Goal: Task Accomplishment & Management: Manage account settings

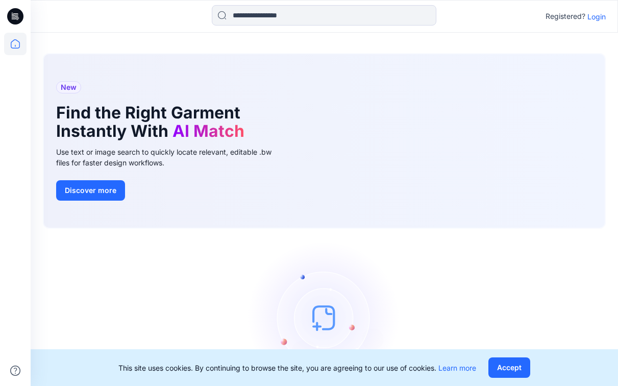
click at [596, 16] on p "Login" at bounding box center [596, 16] width 18 height 11
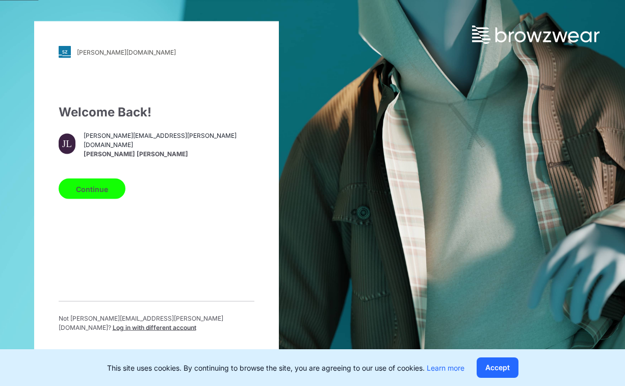
click at [125, 147] on span "jessica.lisa@komarbrands.com" at bounding box center [169, 140] width 170 height 18
click at [102, 199] on button "Continue" at bounding box center [92, 189] width 67 height 20
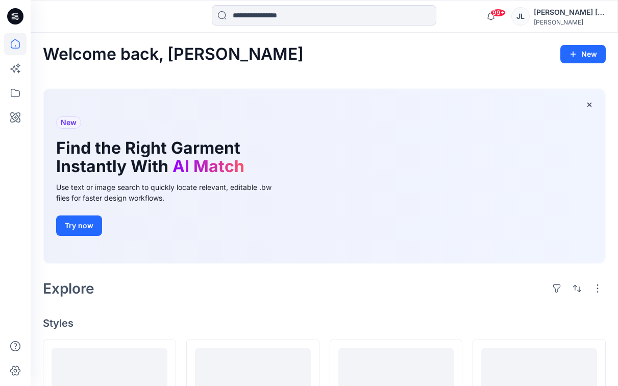
click at [587, 24] on div "[PERSON_NAME]" at bounding box center [569, 22] width 71 height 8
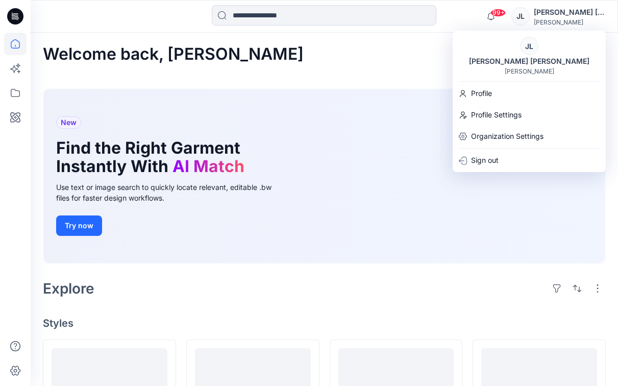
click at [587, 24] on div "[PERSON_NAME]" at bounding box center [569, 22] width 71 height 8
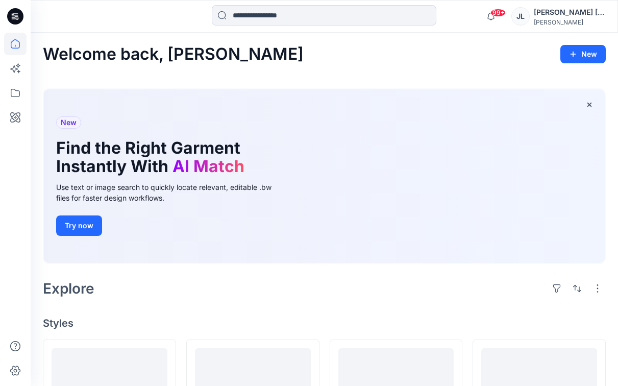
click at [19, 19] on icon at bounding box center [15, 16] width 16 height 16
click at [17, 46] on icon at bounding box center [15, 44] width 22 height 22
click at [17, 91] on icon at bounding box center [15, 93] width 9 height 8
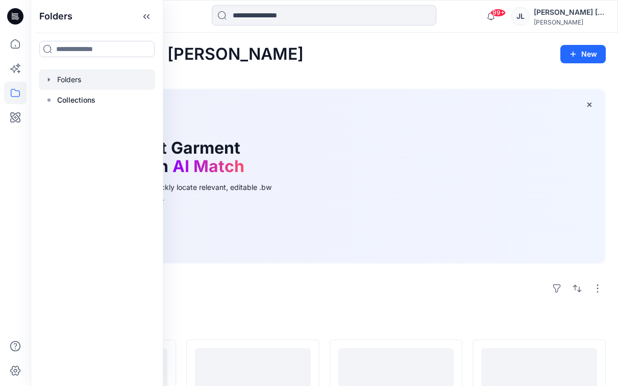
click at [79, 83] on div at bounding box center [97, 79] width 116 height 20
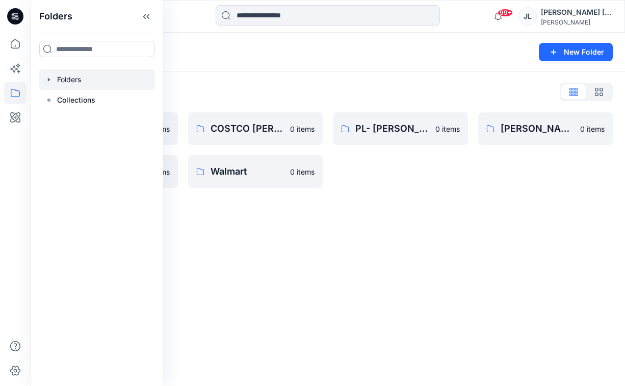
click at [358, 264] on div "Folders New Folder Folders List Costco SS23 Wmns Sleep 0 items RL CVS FH 2023 0…" at bounding box center [328, 209] width 595 height 353
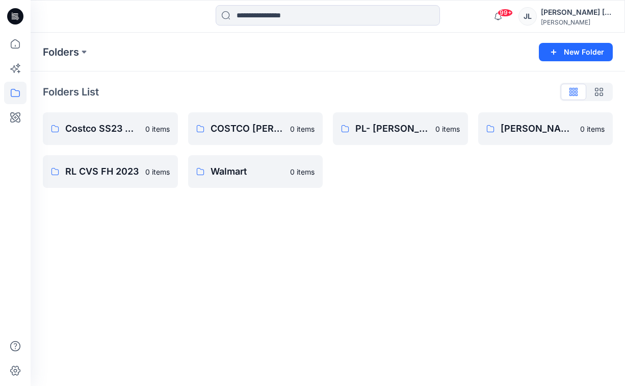
click at [599, 91] on icon "button" at bounding box center [599, 92] width 8 height 8
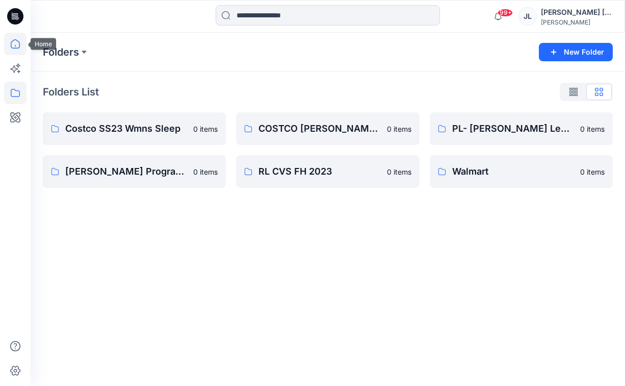
click at [14, 46] on icon at bounding box center [15, 44] width 22 height 22
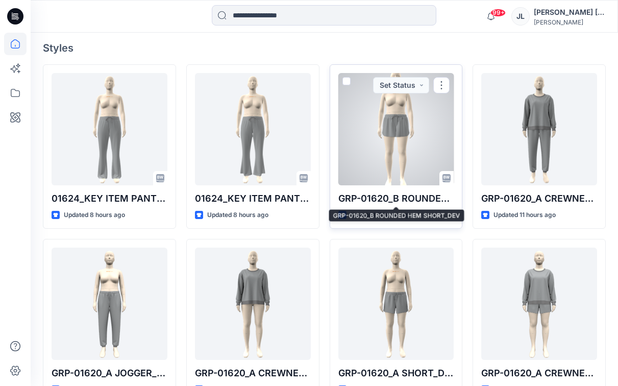
scroll to position [245, 0]
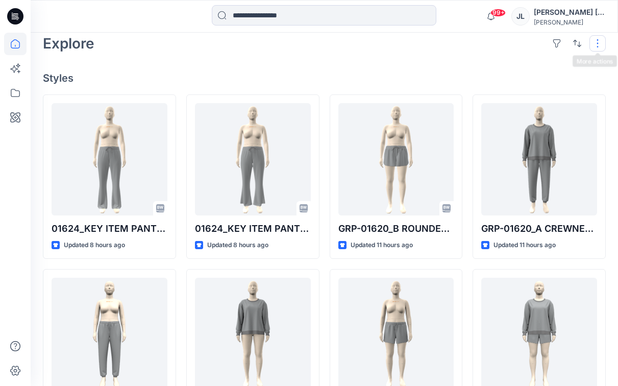
click at [595, 43] on button "button" at bounding box center [597, 43] width 16 height 16
drag, startPoint x: 335, startPoint y: 60, endPoint x: 326, endPoint y: 62, distance: 9.9
click at [335, 60] on div "Welcome back, Jessica New New Find the Right Garment Instantly With AI Match Us…" at bounding box center [324, 222] width 587 height 869
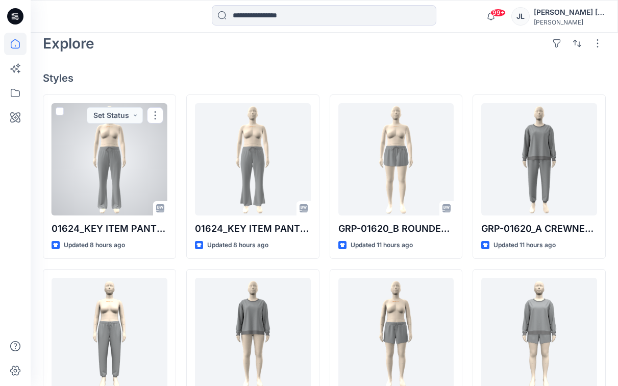
click at [133, 141] on div at bounding box center [110, 159] width 116 height 112
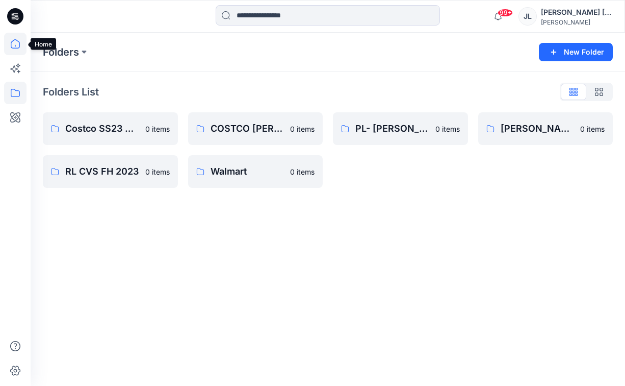
click at [15, 52] on icon at bounding box center [15, 44] width 22 height 22
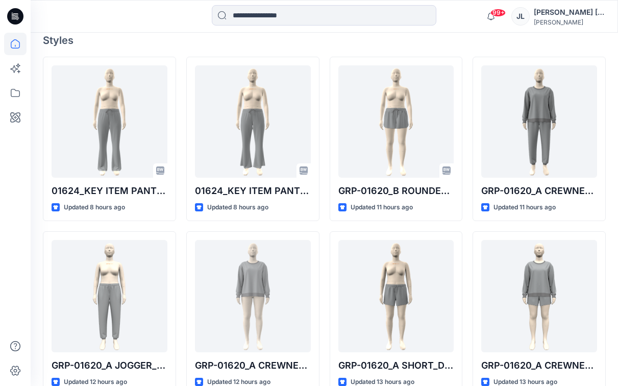
scroll to position [271, 0]
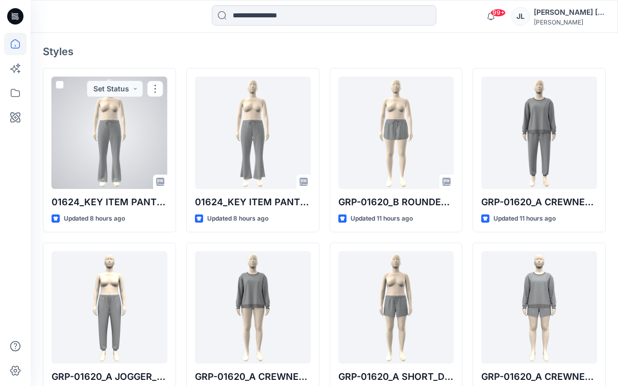
click at [140, 148] on div at bounding box center [110, 133] width 116 height 112
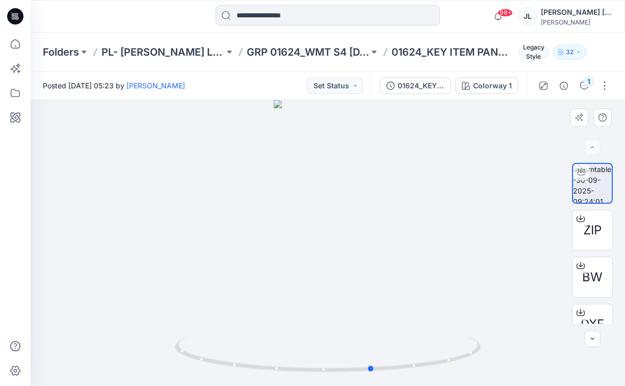
drag, startPoint x: 339, startPoint y: 298, endPoint x: 381, endPoint y: 292, distance: 42.3
click at [381, 292] on div at bounding box center [328, 243] width 595 height 286
drag, startPoint x: 377, startPoint y: 295, endPoint x: 261, endPoint y: 298, distance: 115.9
click at [261, 298] on div at bounding box center [328, 243] width 595 height 286
drag, startPoint x: 288, startPoint y: 298, endPoint x: 401, endPoint y: 256, distance: 120.7
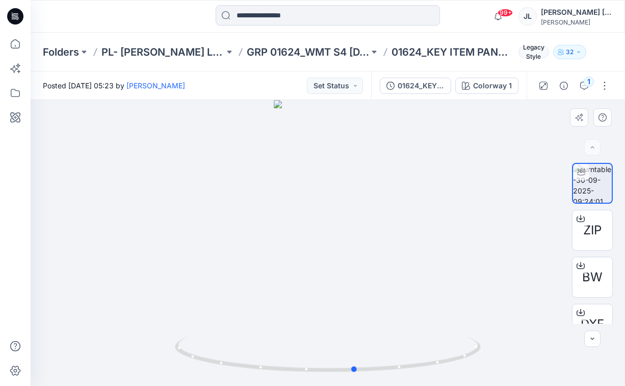
click at [365, 298] on div at bounding box center [328, 243] width 595 height 286
drag, startPoint x: 333, startPoint y: 254, endPoint x: 424, endPoint y: 246, distance: 91.1
click at [424, 246] on div at bounding box center [328, 243] width 595 height 286
drag, startPoint x: 342, startPoint y: 263, endPoint x: 358, endPoint y: 268, distance: 16.3
click at [417, 257] on div at bounding box center [328, 243] width 595 height 286
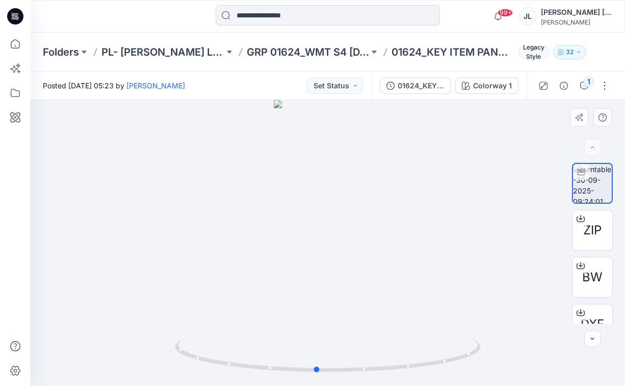
drag, startPoint x: 305, startPoint y: 270, endPoint x: 378, endPoint y: 270, distance: 73.0
click at [397, 269] on div at bounding box center [328, 243] width 595 height 286
drag, startPoint x: 309, startPoint y: 270, endPoint x: 352, endPoint y: 270, distance: 43.4
click at [352, 270] on div at bounding box center [328, 243] width 595 height 286
click at [16, 38] on icon at bounding box center [15, 44] width 22 height 22
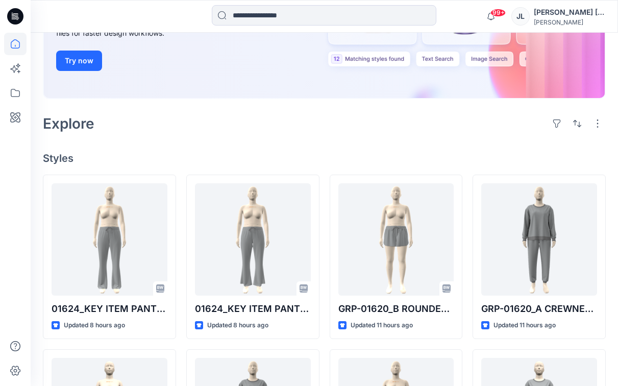
scroll to position [166, 0]
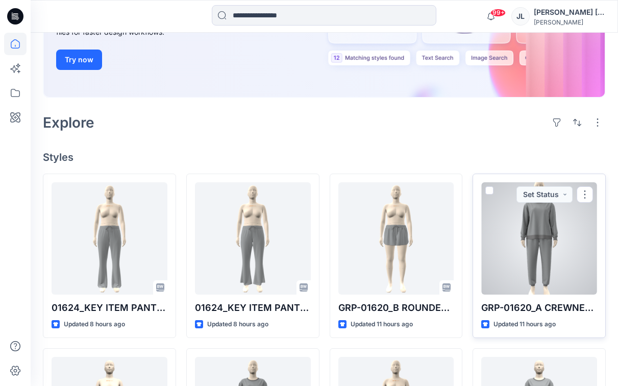
click at [537, 263] on div at bounding box center [539, 238] width 116 height 112
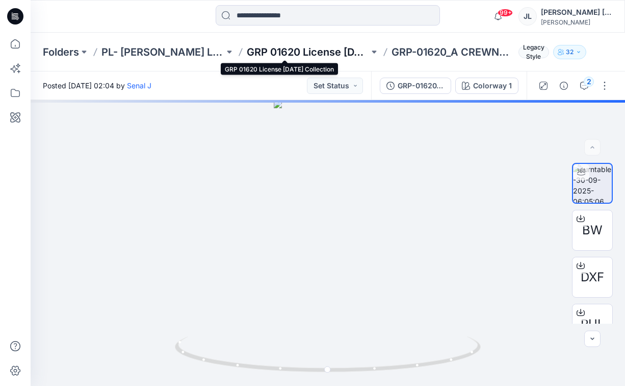
click at [278, 52] on p "GRP 01620 License [DATE] Collection" at bounding box center [308, 52] width 123 height 14
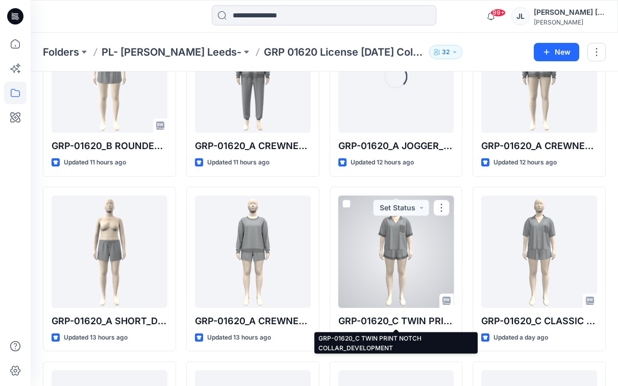
scroll to position [102, 0]
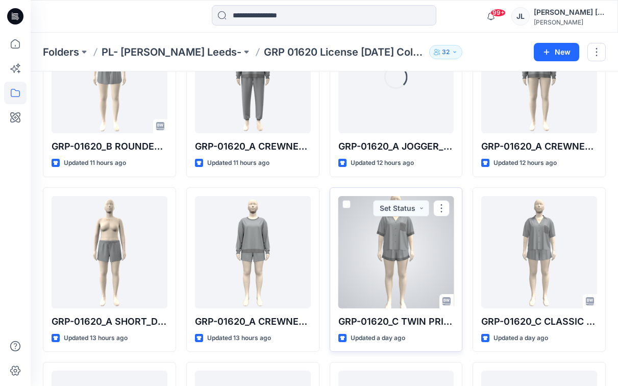
click at [396, 258] on div at bounding box center [396, 252] width 116 height 112
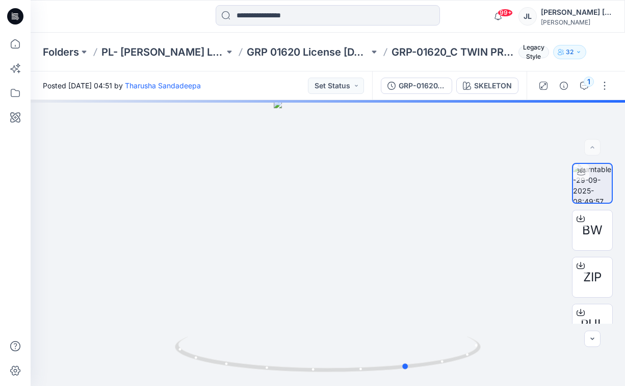
drag, startPoint x: 227, startPoint y: 364, endPoint x: 295, endPoint y: 391, distance: 73.2
click at [295, 385] on html "99+ Notifications [PERSON_NAME] shared 01624_KEY ITEM PANT1-OPTB_DEV_REV1_IN SE…" at bounding box center [312, 193] width 625 height 386
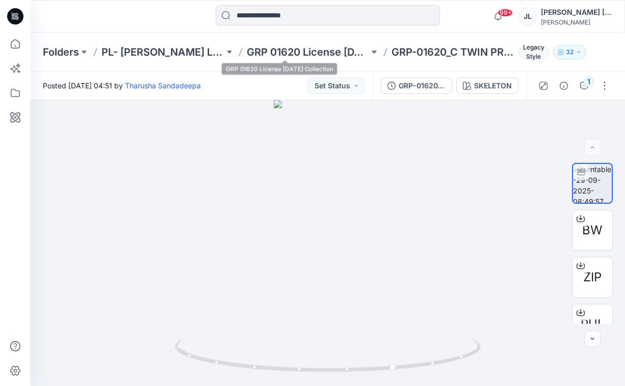
click at [296, 41] on div "Folders PL- [PERSON_NAME] Leeds- GRP 01620 License [DATE] Collection GRP-01620_…" at bounding box center [328, 52] width 595 height 39
click at [292, 49] on p "GRP 01620 License [DATE] Collection" at bounding box center [308, 52] width 123 height 14
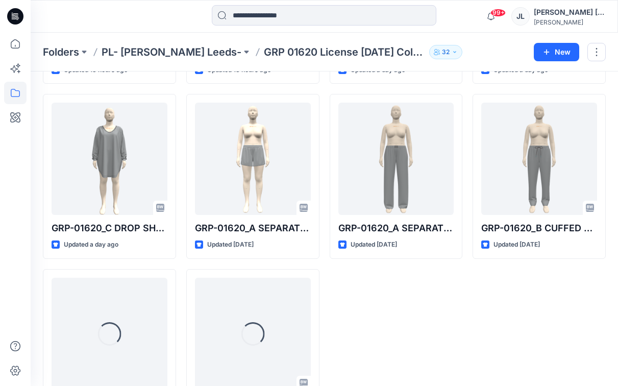
scroll to position [430, 0]
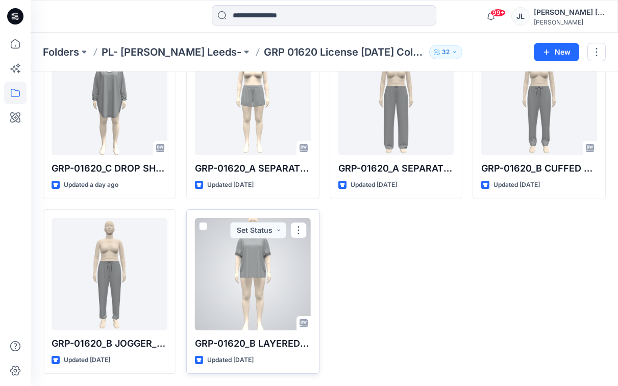
click at [279, 286] on div at bounding box center [253, 274] width 116 height 112
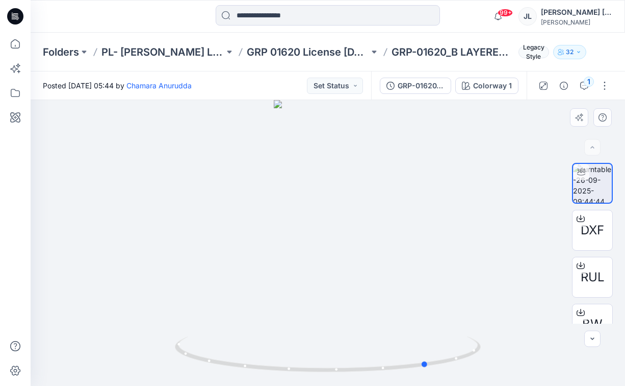
drag, startPoint x: 258, startPoint y: 364, endPoint x: 353, endPoint y: 379, distance: 96.0
click at [354, 380] on div at bounding box center [328, 243] width 595 height 286
drag, startPoint x: 236, startPoint y: 373, endPoint x: 357, endPoint y: 388, distance: 122.3
click at [357, 385] on html "99+ Notifications [PERSON_NAME] shared 01624_KEY ITEM PANT1-OPTB_DEV_REV1_IN SE…" at bounding box center [312, 193] width 625 height 386
click at [361, 83] on button "Set Status" at bounding box center [335, 86] width 56 height 16
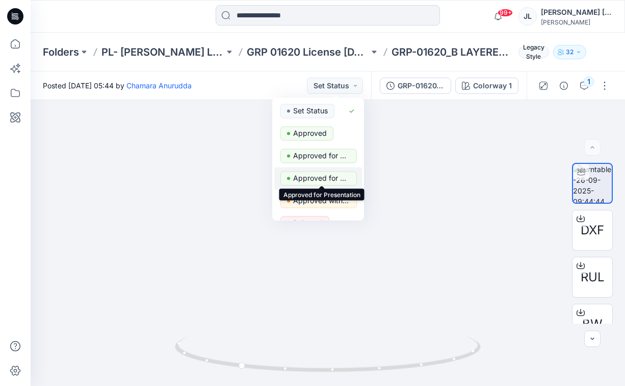
click at [324, 173] on p "Approved for Presentation" at bounding box center [321, 177] width 57 height 13
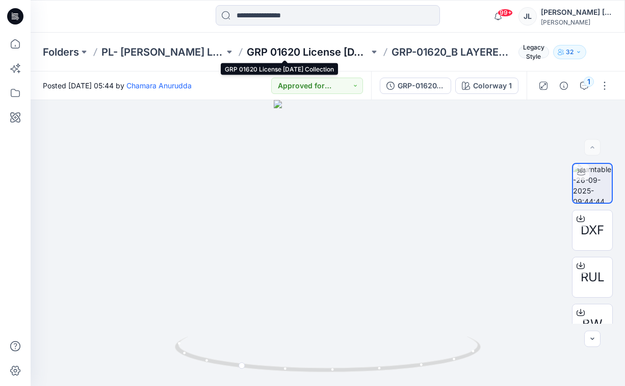
click at [279, 52] on p "GRP 01620 License [DATE] Collection" at bounding box center [308, 52] width 123 height 14
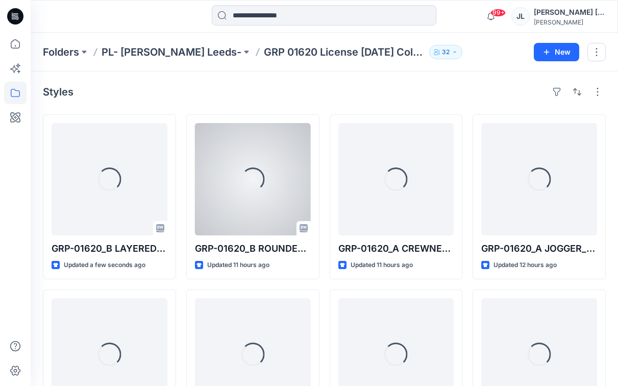
click at [221, 192] on div "Loading..." at bounding box center [253, 179] width 116 height 112
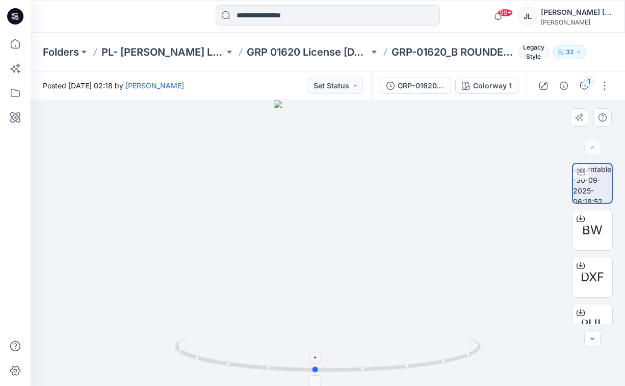
drag, startPoint x: 352, startPoint y: 368, endPoint x: 332, endPoint y: 370, distance: 19.5
click at [332, 370] on icon at bounding box center [329, 355] width 309 height 38
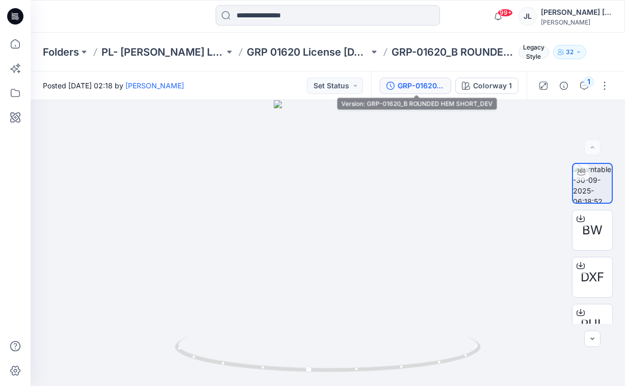
click at [413, 85] on div "GRP-01620_B ROUNDED HEM SHORT_DEV" at bounding box center [421, 85] width 47 height 11
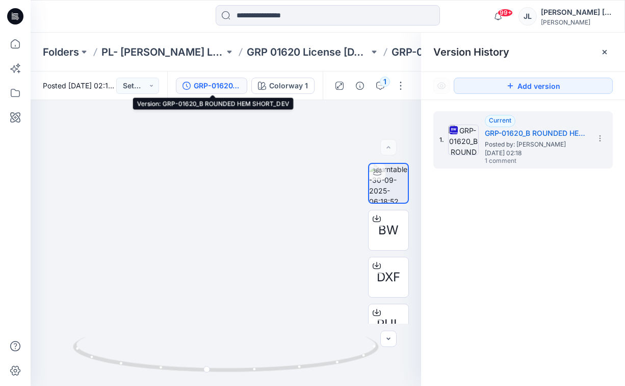
click at [231, 90] on div "GRP-01620_B ROUNDED HEM SHORT_DEV" at bounding box center [217, 85] width 47 height 11
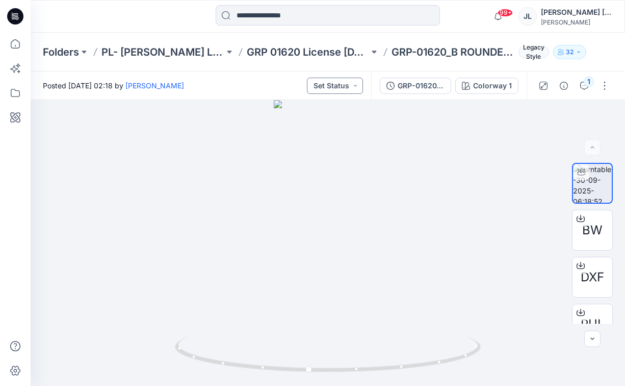
click at [348, 86] on button "Set Status" at bounding box center [335, 86] width 56 height 16
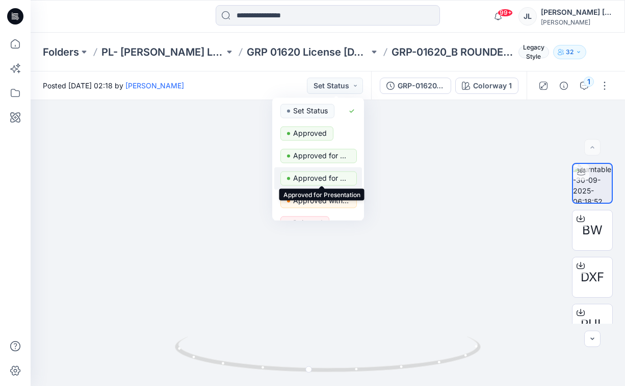
click at [342, 176] on p "Approved for Presentation" at bounding box center [321, 177] width 57 height 13
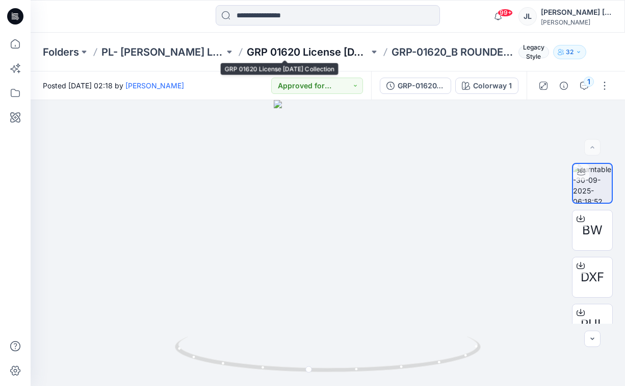
click at [292, 49] on p "GRP 01620 License [DATE] Collection" at bounding box center [308, 52] width 123 height 14
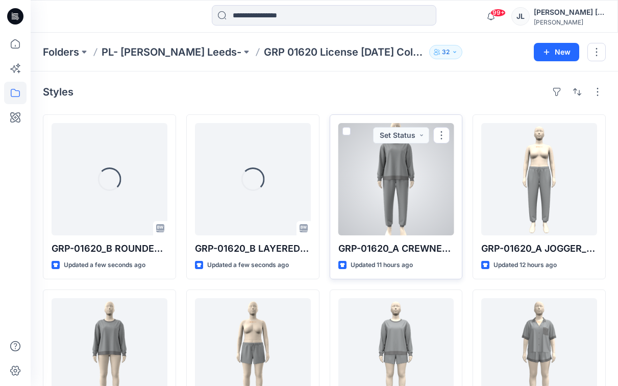
click at [374, 192] on div at bounding box center [396, 179] width 116 height 112
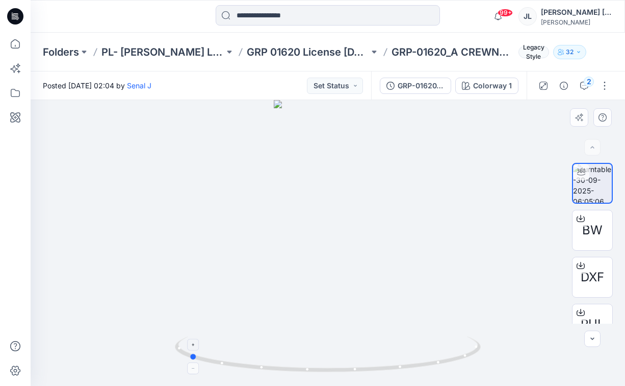
drag, startPoint x: 261, startPoint y: 370, endPoint x: 429, endPoint y: 363, distance: 167.5
click at [429, 363] on icon at bounding box center [329, 355] width 309 height 38
click at [348, 80] on button "Set Status" at bounding box center [335, 86] width 56 height 16
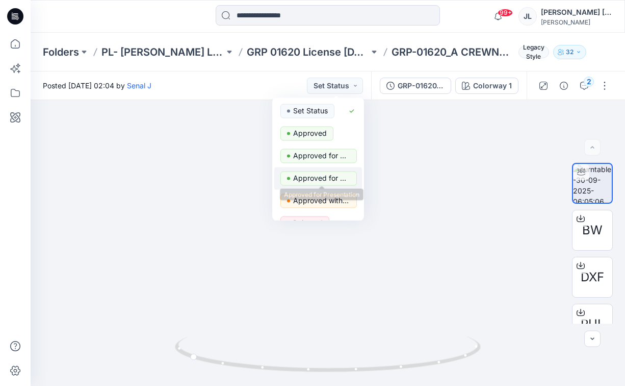
click at [337, 174] on p "Approved for Presentation" at bounding box center [321, 177] width 57 height 13
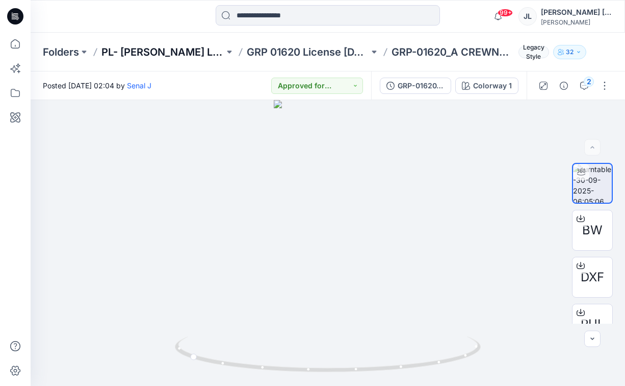
click at [167, 51] on p "PL- [PERSON_NAME] Leeds-" at bounding box center [163, 52] width 123 height 14
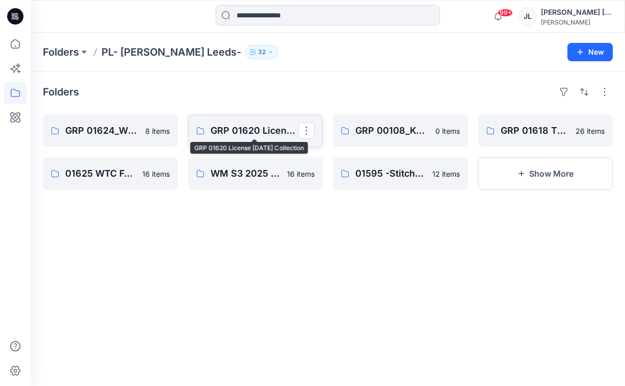
click at [270, 124] on p "GRP 01620 License [DATE] Collection" at bounding box center [255, 130] width 88 height 14
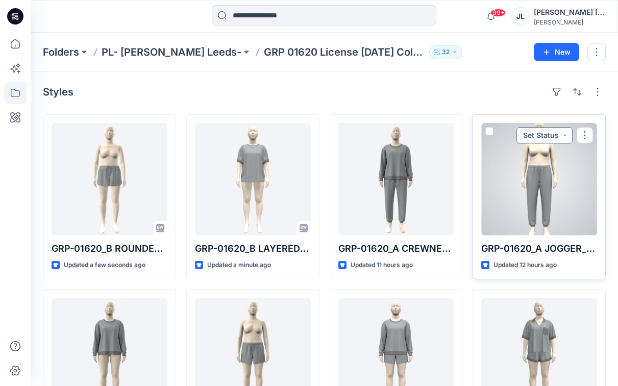
click at [555, 135] on button "Set Status" at bounding box center [544, 135] width 56 height 16
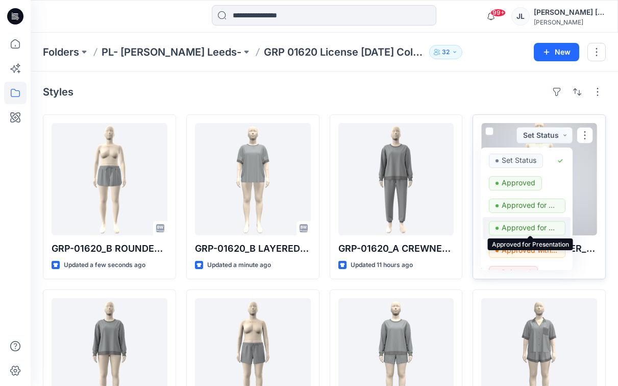
click at [522, 227] on p "Approved for Presentation" at bounding box center [530, 227] width 57 height 13
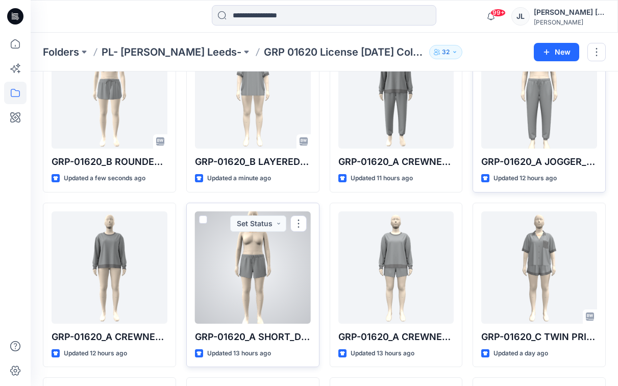
scroll to position [89, 0]
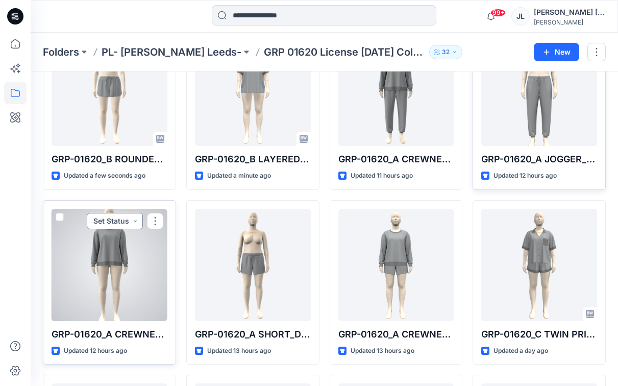
click at [128, 218] on button "Set Status" at bounding box center [115, 221] width 56 height 16
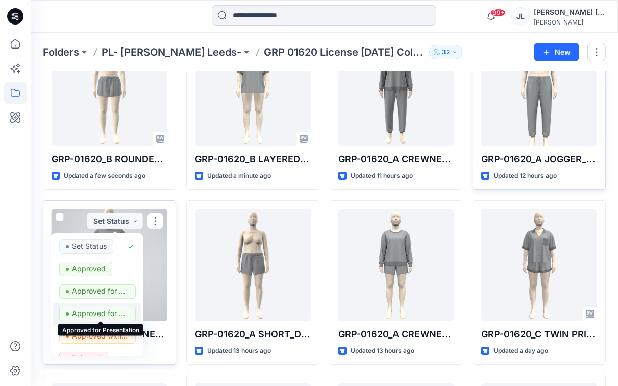
click at [116, 313] on p "Approved for Presentation" at bounding box center [100, 313] width 57 height 13
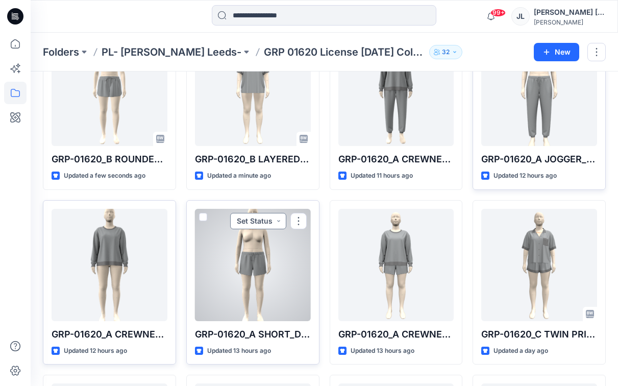
click at [279, 220] on button "Set Status" at bounding box center [258, 221] width 56 height 16
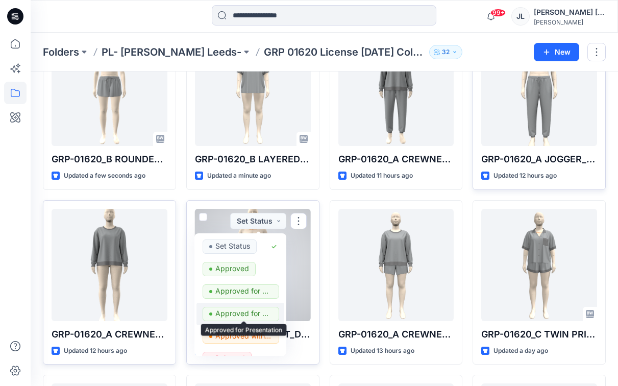
click at [245, 313] on p "Approved for Presentation" at bounding box center [243, 313] width 57 height 13
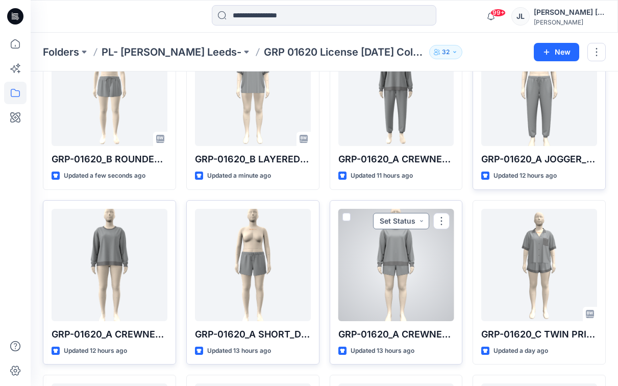
click at [415, 221] on button "Set Status" at bounding box center [401, 221] width 56 height 16
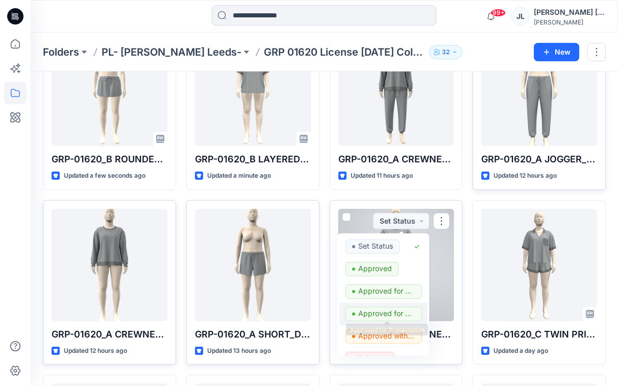
click at [395, 309] on p "Approved for Presentation" at bounding box center [386, 313] width 57 height 13
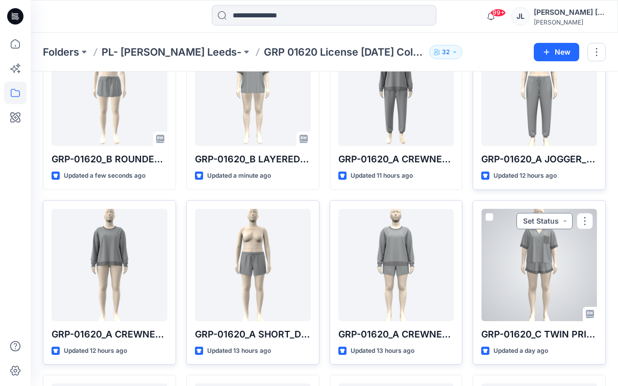
click at [562, 219] on button "Set Status" at bounding box center [544, 221] width 56 height 16
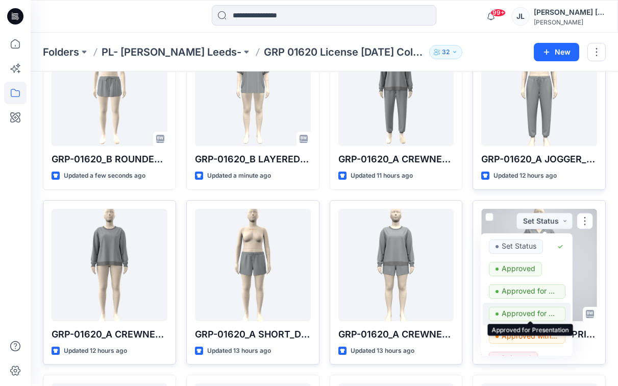
click at [538, 312] on p "Approved for Presentation" at bounding box center [530, 313] width 57 height 13
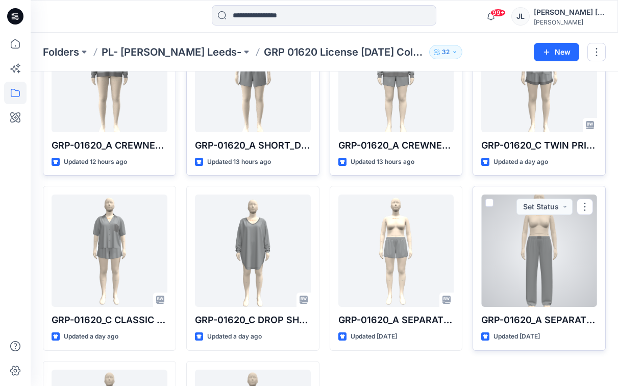
scroll to position [282, 0]
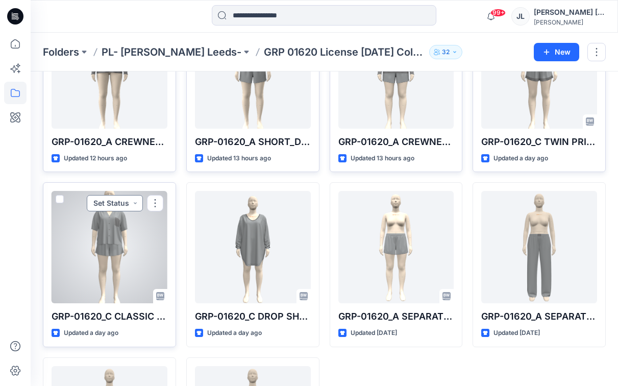
click at [126, 200] on button "Set Status" at bounding box center [115, 203] width 56 height 16
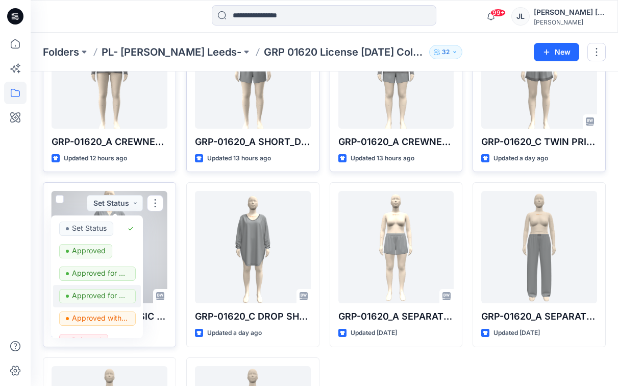
click at [130, 296] on span "Approved for Presentation" at bounding box center [97, 296] width 77 height 14
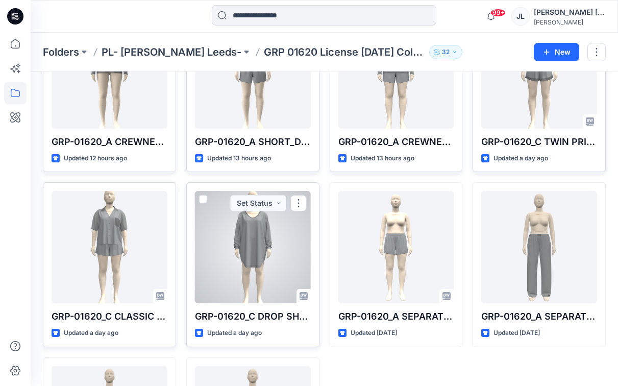
click at [264, 272] on div at bounding box center [253, 247] width 116 height 112
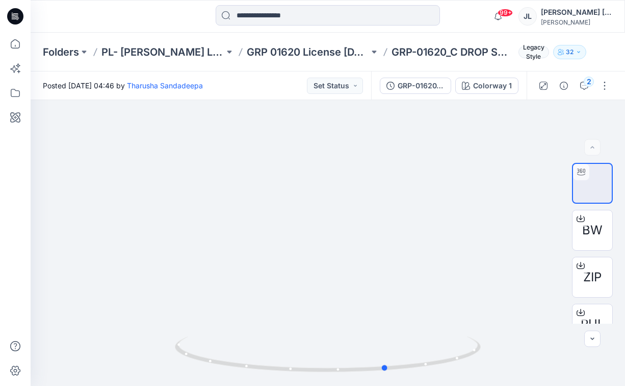
drag, startPoint x: 269, startPoint y: 365, endPoint x: 329, endPoint y: 395, distance: 66.4
click at [329, 385] on html "99+ Notifications [PERSON_NAME] shared 01624_KEY ITEM PANT1-OPTB_DEV_REV1_IN SE…" at bounding box center [312, 193] width 625 height 386
click at [329, 81] on button "Set Status" at bounding box center [335, 86] width 56 height 16
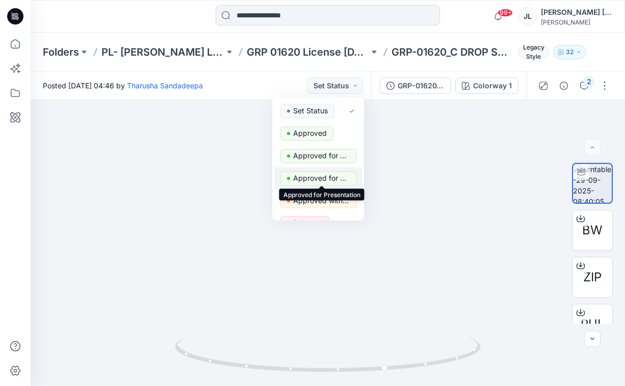
click at [338, 176] on p "Approved for Presentation" at bounding box center [321, 177] width 57 height 13
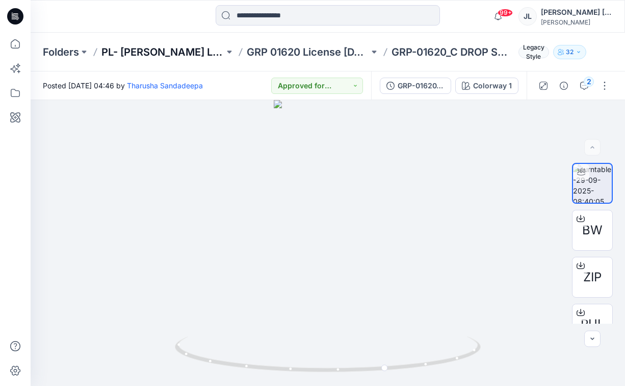
click at [154, 49] on p "PL- [PERSON_NAME] Leeds-" at bounding box center [163, 52] width 123 height 14
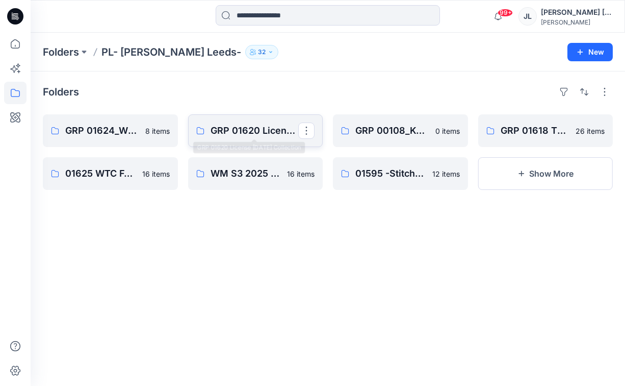
click at [253, 127] on p "GRP 01620 License [DATE] Collection" at bounding box center [255, 130] width 88 height 14
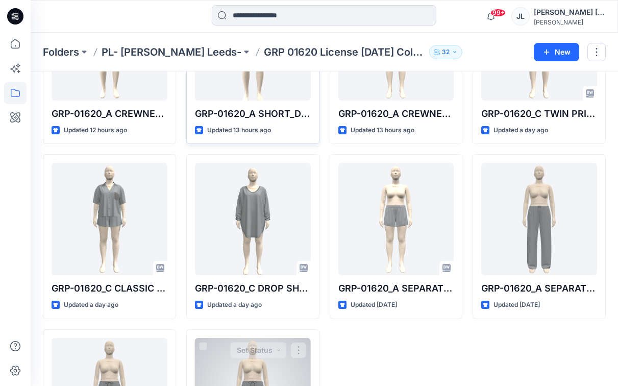
scroll to position [324, 0]
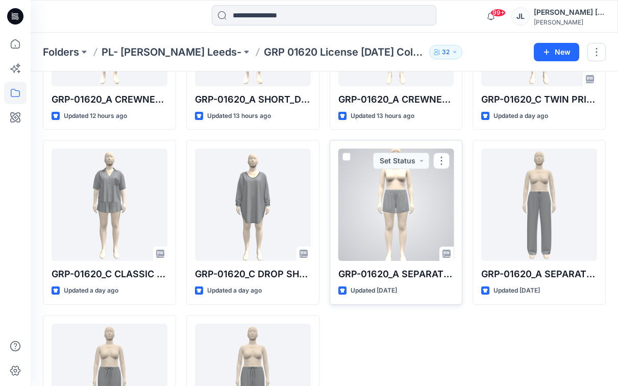
click at [435, 205] on div at bounding box center [396, 204] width 116 height 112
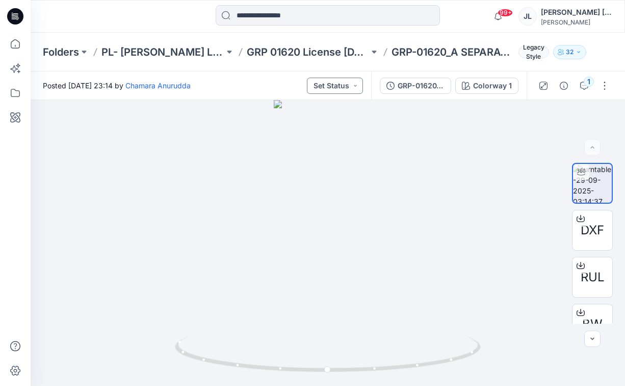
click at [316, 89] on button "Set Status" at bounding box center [335, 86] width 56 height 16
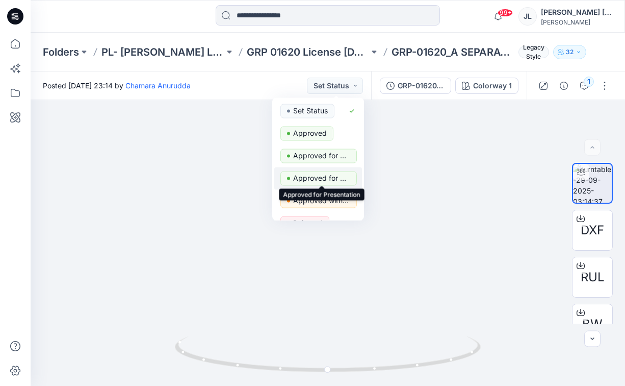
click at [326, 176] on p "Approved for Presentation" at bounding box center [321, 177] width 57 height 13
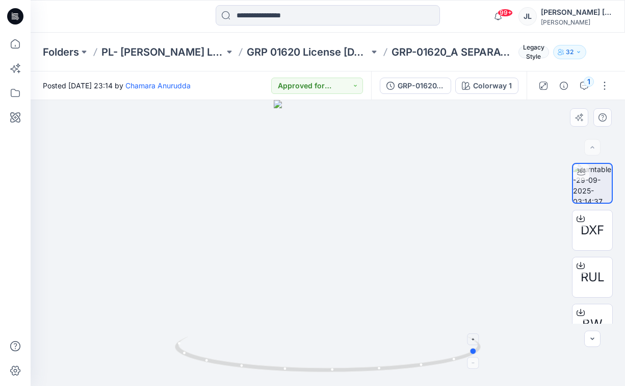
drag, startPoint x: 242, startPoint y: 364, endPoint x: 393, endPoint y: 367, distance: 151.1
click at [393, 367] on icon at bounding box center [329, 355] width 309 height 38
click at [266, 56] on p "GRP 01620 License [DATE] Collection" at bounding box center [308, 52] width 123 height 14
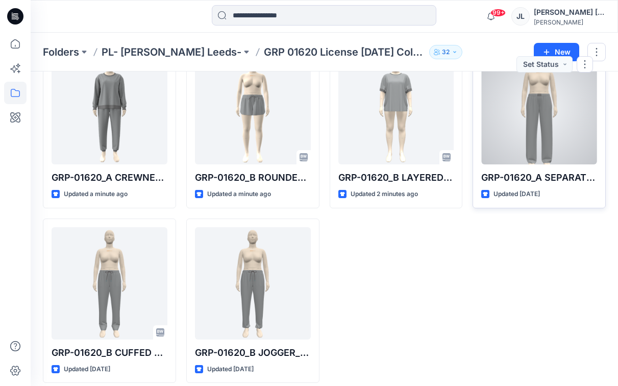
scroll to position [418, 0]
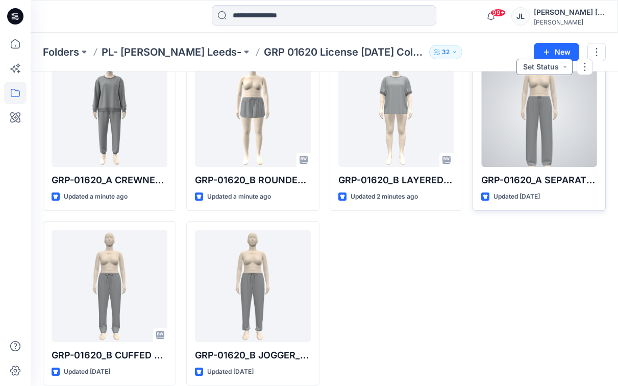
click at [564, 66] on button "Set Status" at bounding box center [544, 67] width 56 height 16
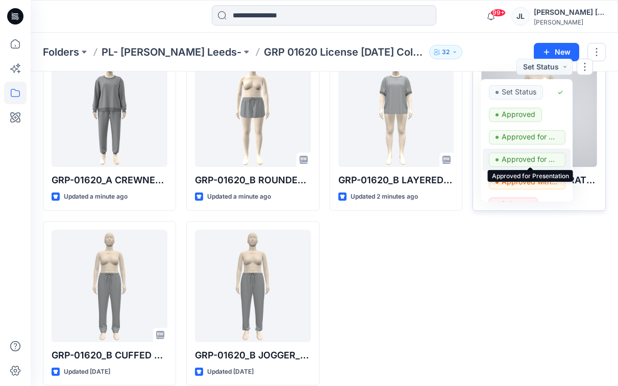
click at [518, 154] on p "Approved for Presentation" at bounding box center [530, 159] width 57 height 13
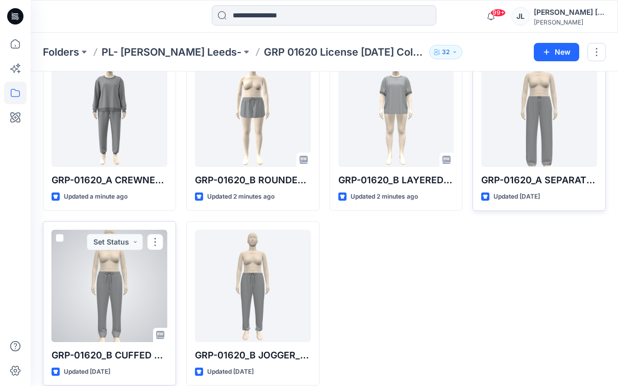
click at [117, 292] on div at bounding box center [110, 286] width 116 height 112
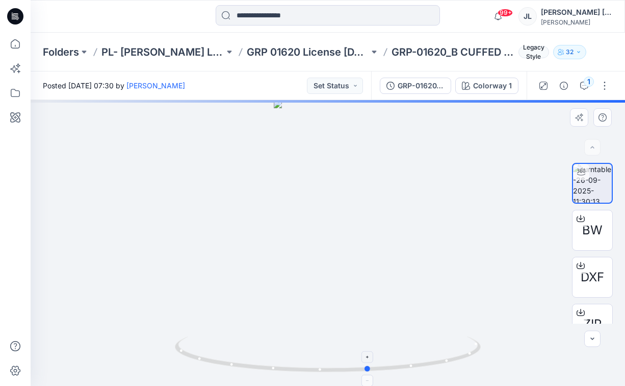
drag, startPoint x: 326, startPoint y: 294, endPoint x: 367, endPoint y: 338, distance: 59.9
click at [367, 338] on div at bounding box center [328, 243] width 595 height 286
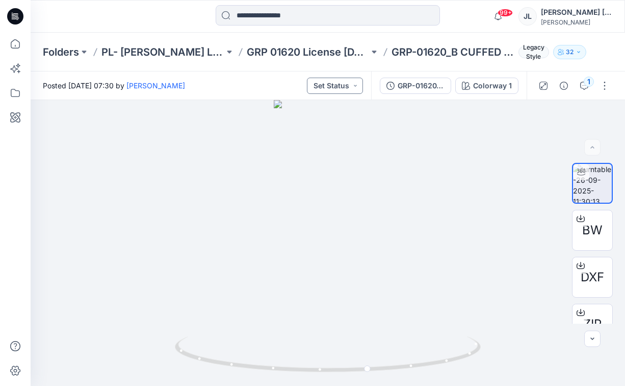
click at [329, 84] on button "Set Status" at bounding box center [335, 86] width 56 height 16
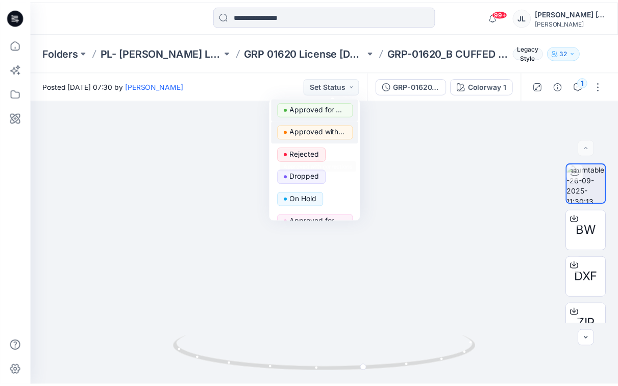
scroll to position [78, 0]
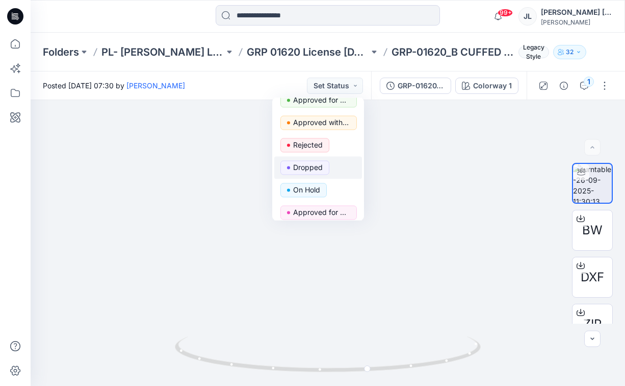
click at [316, 166] on p "Dropped" at bounding box center [308, 167] width 30 height 13
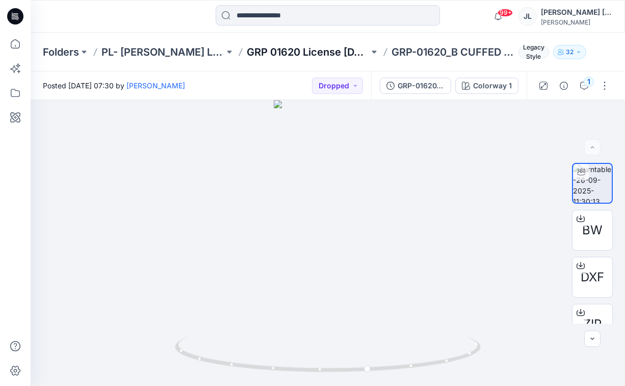
click at [308, 54] on p "GRP 01620 License [DATE] Collection" at bounding box center [308, 52] width 123 height 14
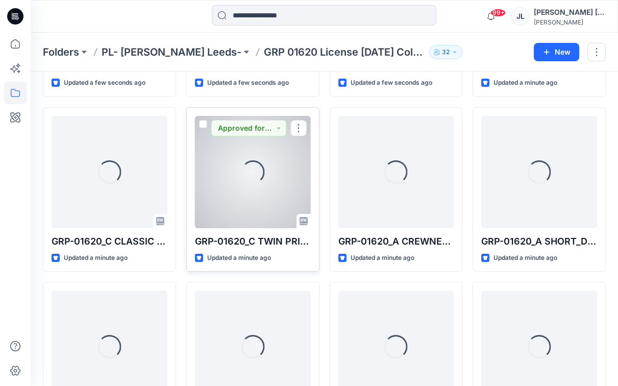
scroll to position [430, 0]
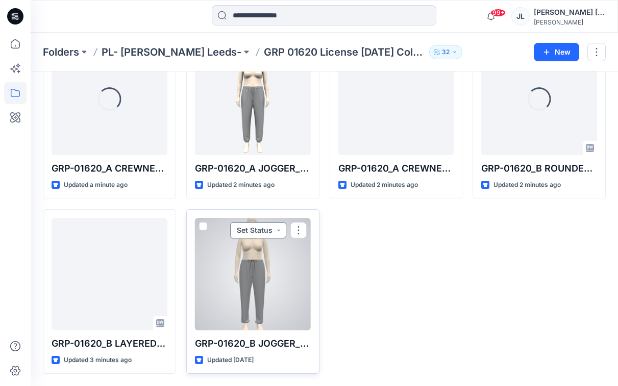
click at [265, 233] on button "Set Status" at bounding box center [258, 230] width 56 height 16
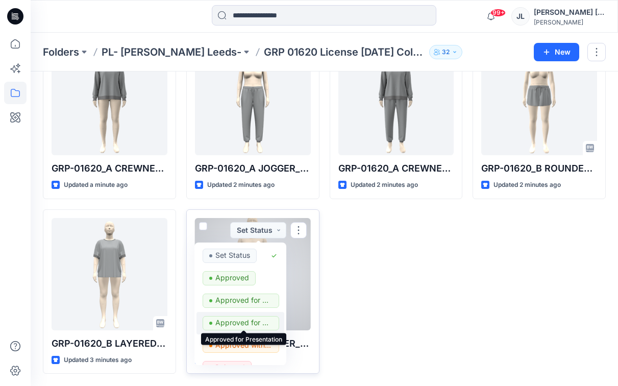
click at [255, 324] on p "Approved for Presentation" at bounding box center [243, 322] width 57 height 13
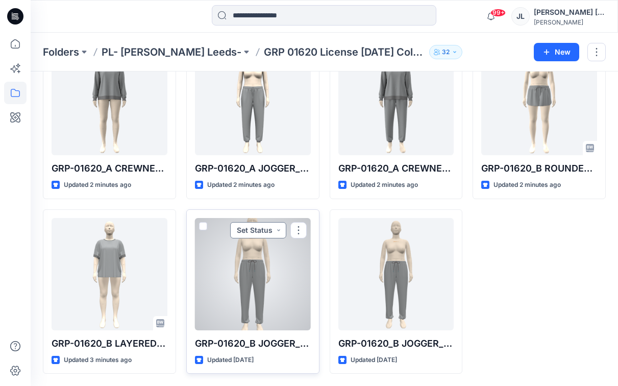
click at [264, 224] on button "Set Status" at bounding box center [258, 230] width 56 height 16
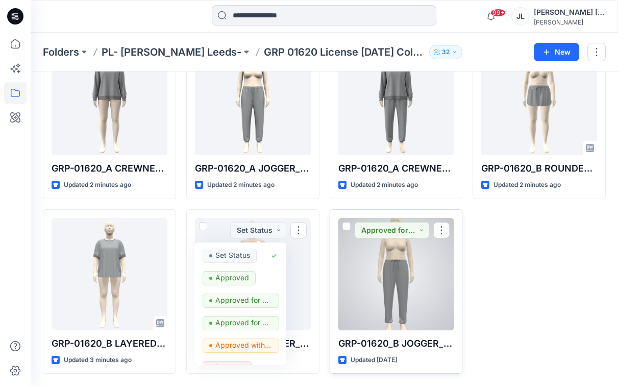
click at [348, 279] on div at bounding box center [396, 274] width 116 height 112
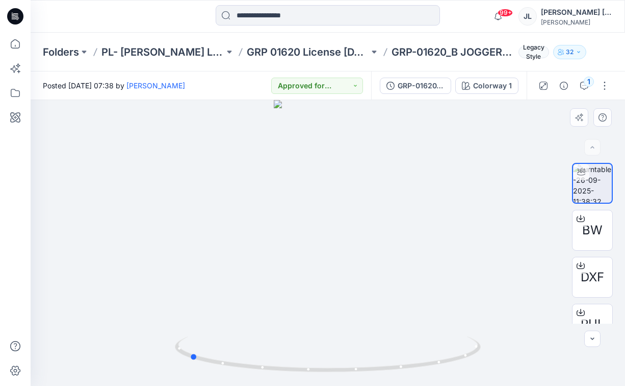
drag, startPoint x: 251, startPoint y: 360, endPoint x: 418, endPoint y: 374, distance: 168.0
click at [418, 374] on div at bounding box center [328, 243] width 595 height 286
click at [270, 44] on div "Folders PL- [PERSON_NAME] Leeds- GRP 01620 License [DATE] Collection GRP-01620_…" at bounding box center [328, 52] width 595 height 39
click at [316, 55] on p "GRP 01620 License [DATE] Collection" at bounding box center [308, 52] width 123 height 14
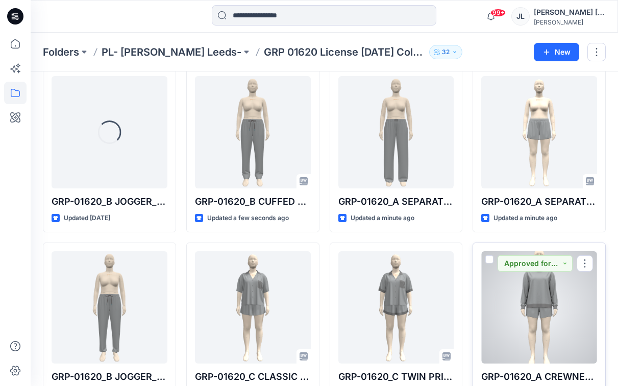
scroll to position [40, 0]
